Goal: Information Seeking & Learning: Learn about a topic

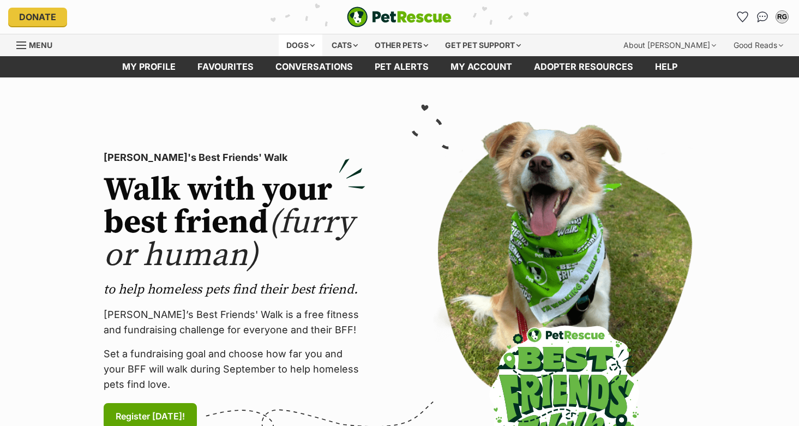
click at [316, 46] on div "Dogs" at bounding box center [301, 45] width 44 height 22
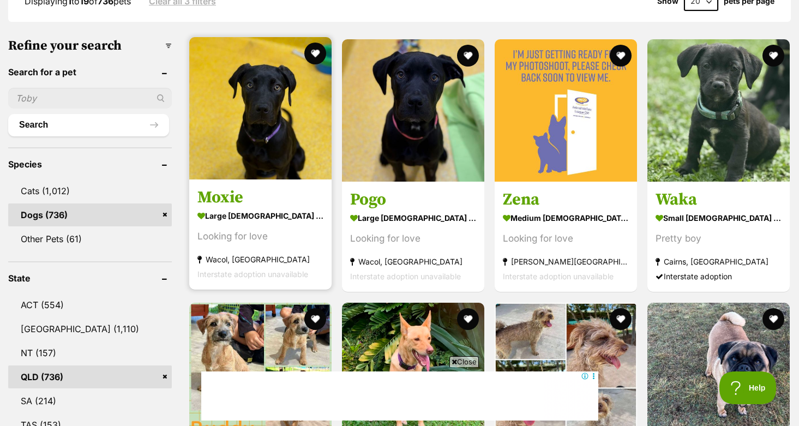
scroll to position [305, 0]
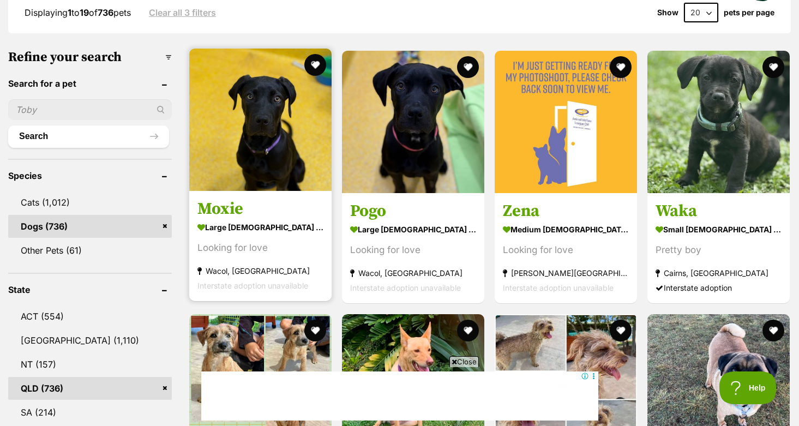
click at [274, 142] on img at bounding box center [260, 120] width 142 height 142
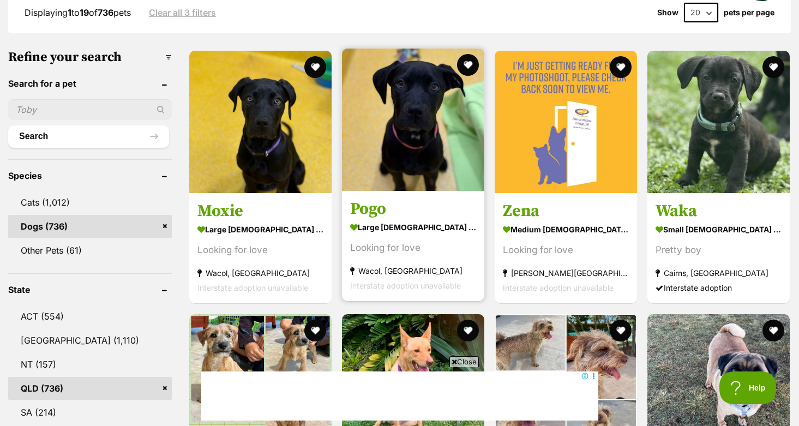
click at [408, 109] on img at bounding box center [413, 120] width 142 height 142
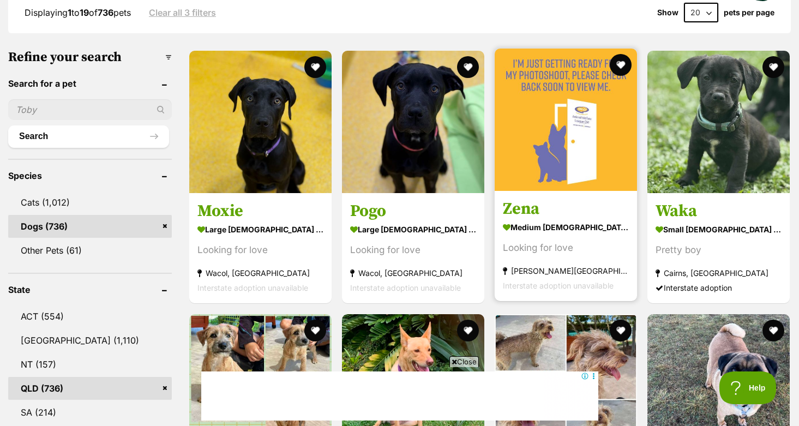
click at [586, 122] on img at bounding box center [566, 120] width 142 height 142
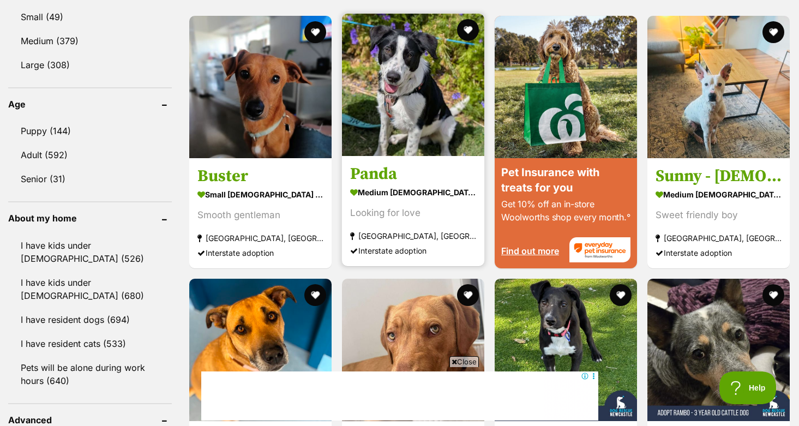
scroll to position [1077, 0]
